Goal: Find specific page/section

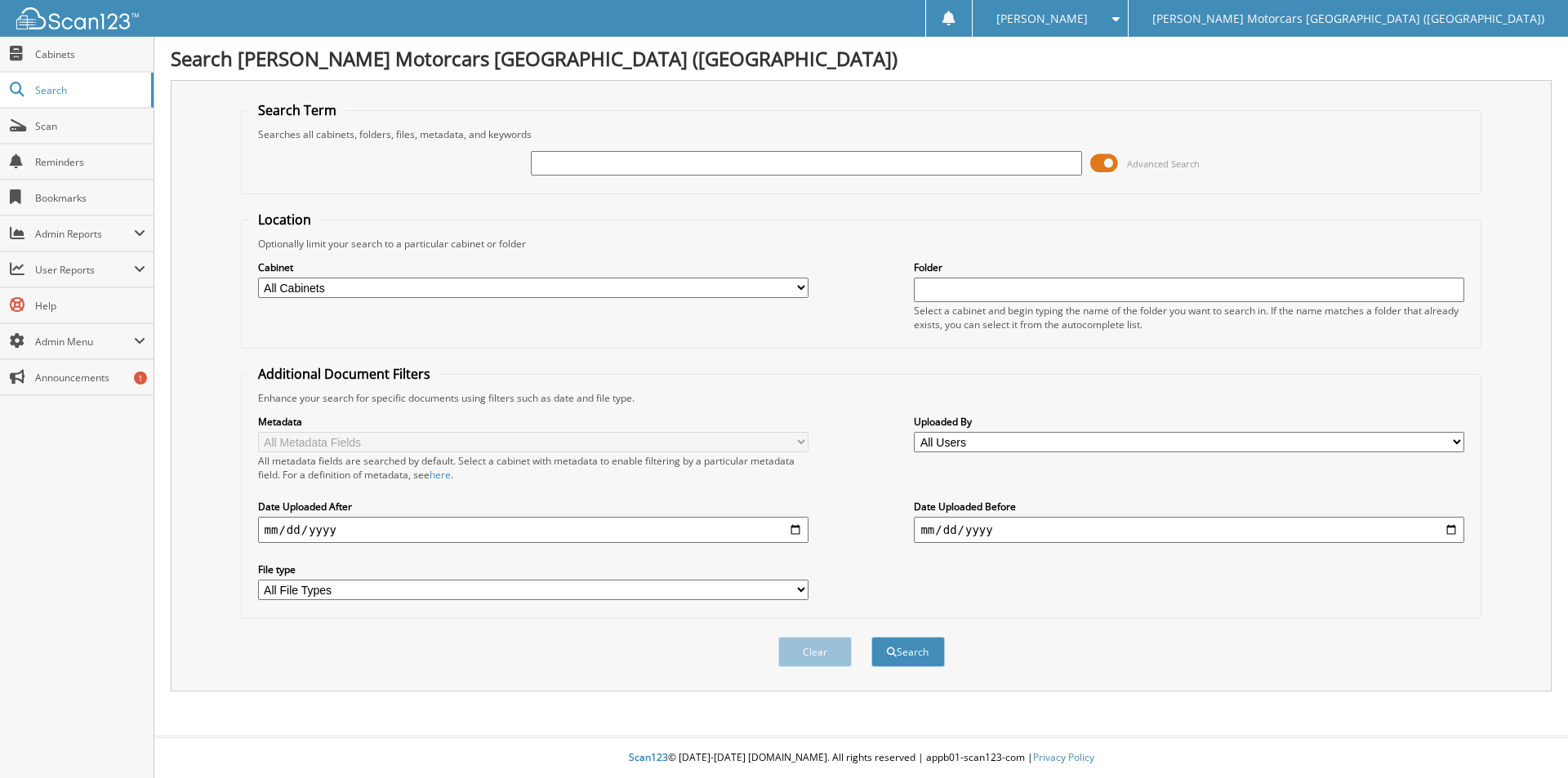
click at [595, 149] on div at bounding box center [806, 163] width 550 height 28
click at [597, 160] on input "text" at bounding box center [806, 163] width 550 height 25
type input "the learning lab"
click at [871, 636] on button "Search" at bounding box center [908, 651] width 73 height 31
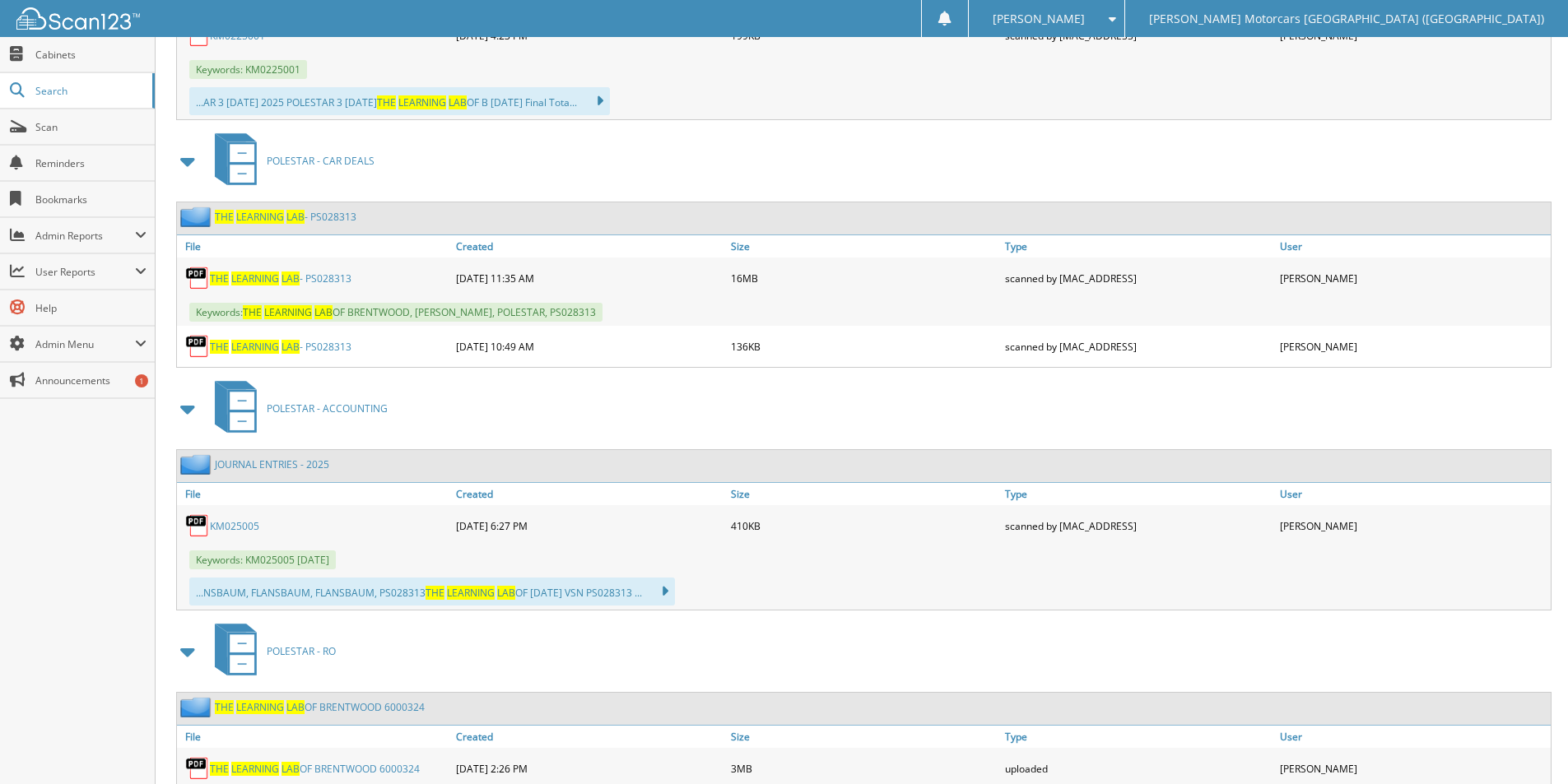
scroll to position [1152, 0]
click at [292, 275] on span "LAB" at bounding box center [290, 277] width 18 height 14
